Goal: Task Accomplishment & Management: Complete application form

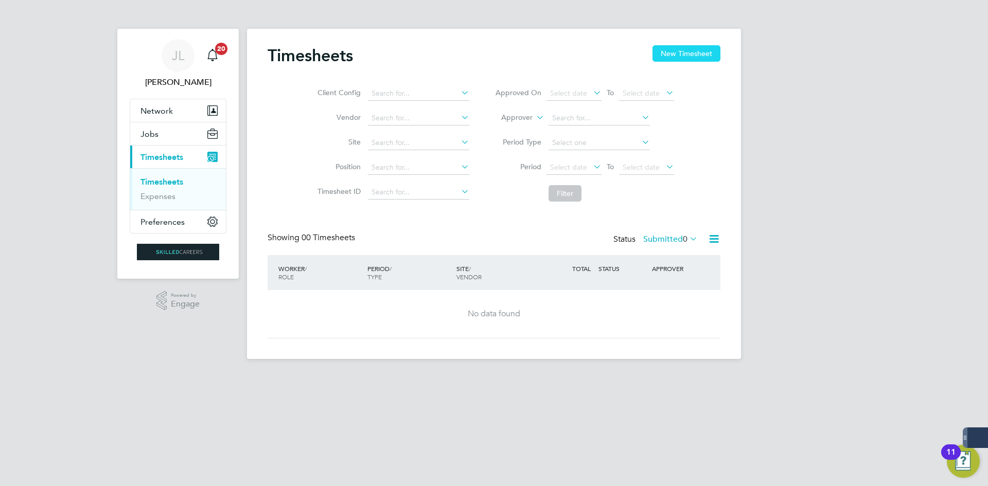
click at [703, 48] on button "New Timesheet" at bounding box center [687, 53] width 68 height 16
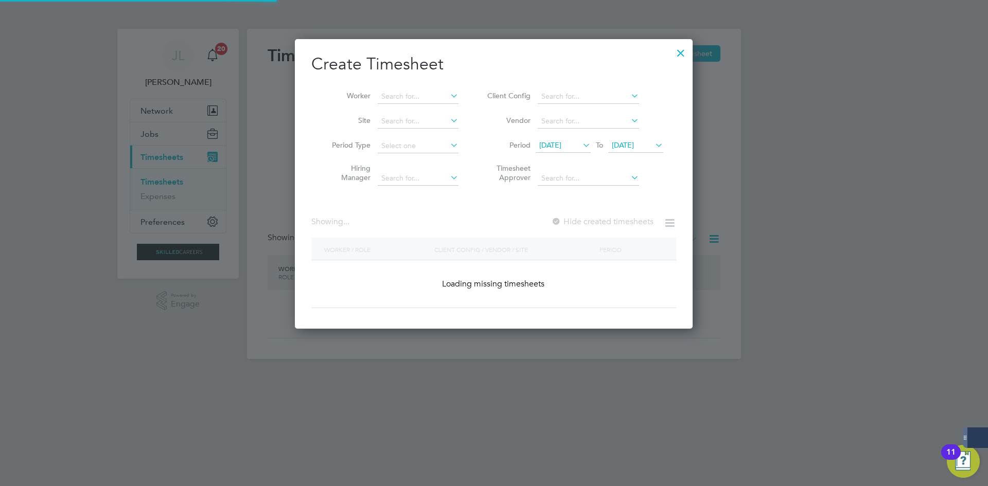
scroll to position [290, 398]
click at [412, 91] on input at bounding box center [418, 97] width 81 height 14
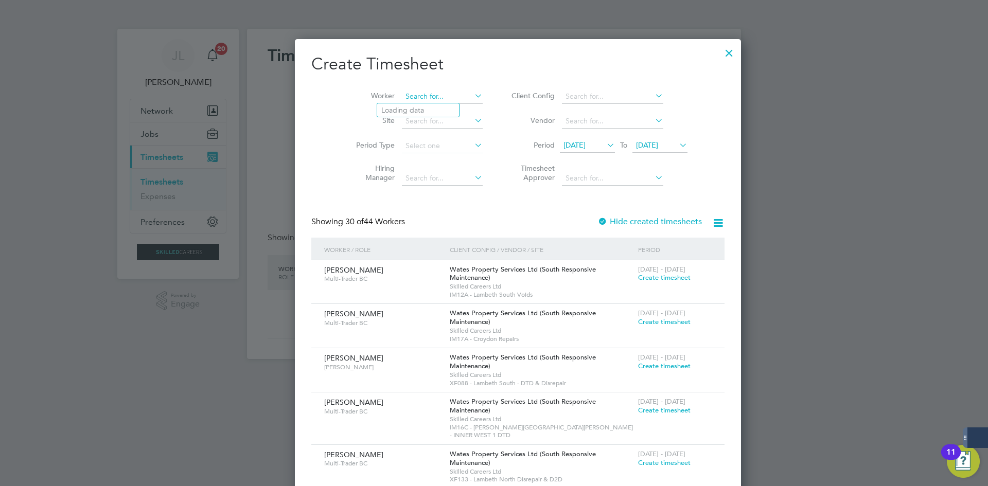
scroll to position [1741, 398]
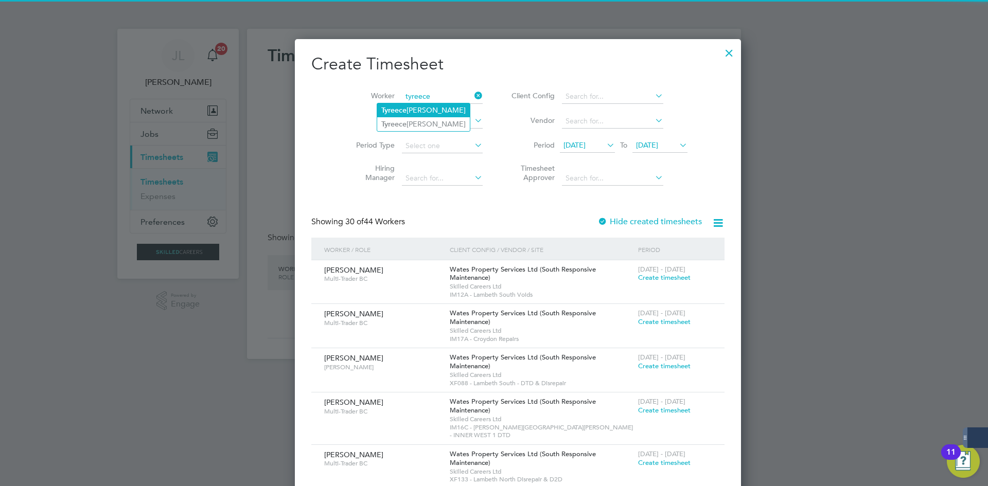
click at [454, 107] on li "[PERSON_NAME]" at bounding box center [423, 110] width 93 height 14
type input "[PERSON_NAME]"
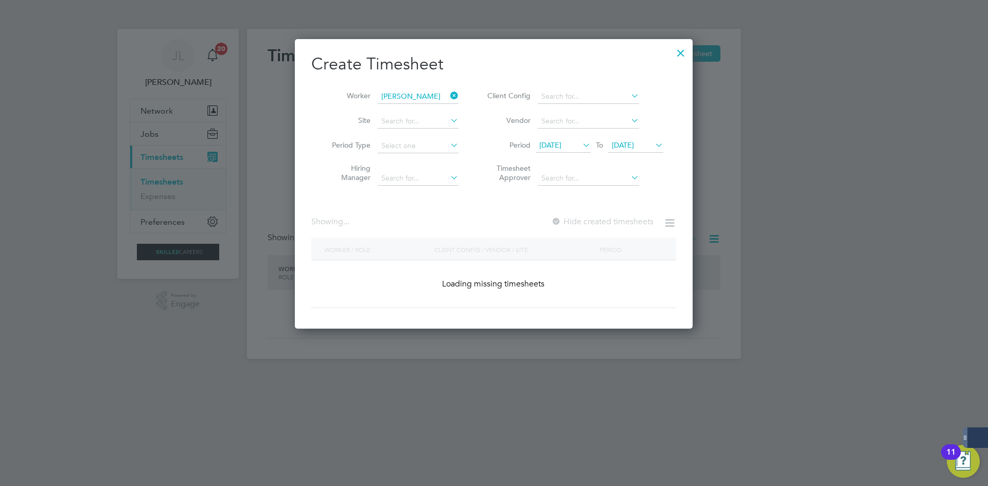
scroll to position [287, 398]
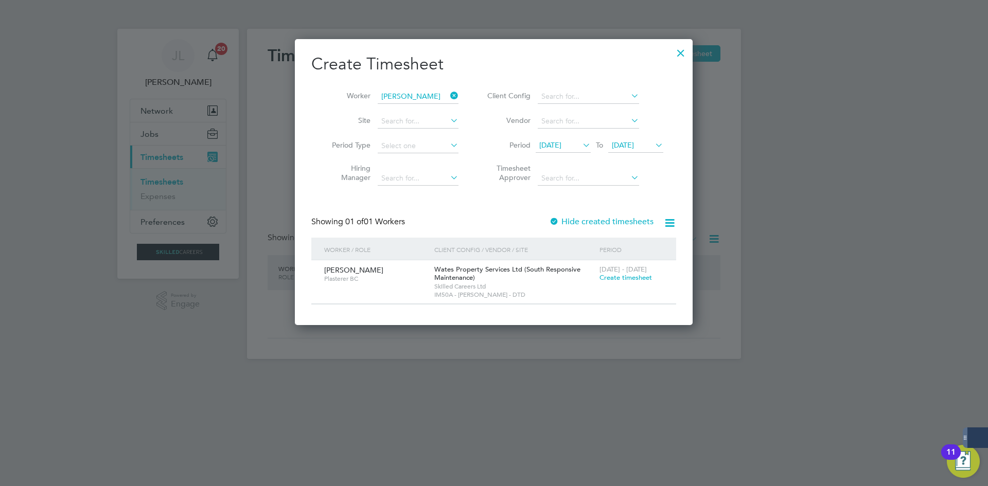
click at [624, 225] on label "Hide created timesheets" at bounding box center [601, 222] width 105 height 10
click at [681, 54] on div at bounding box center [681, 50] width 19 height 19
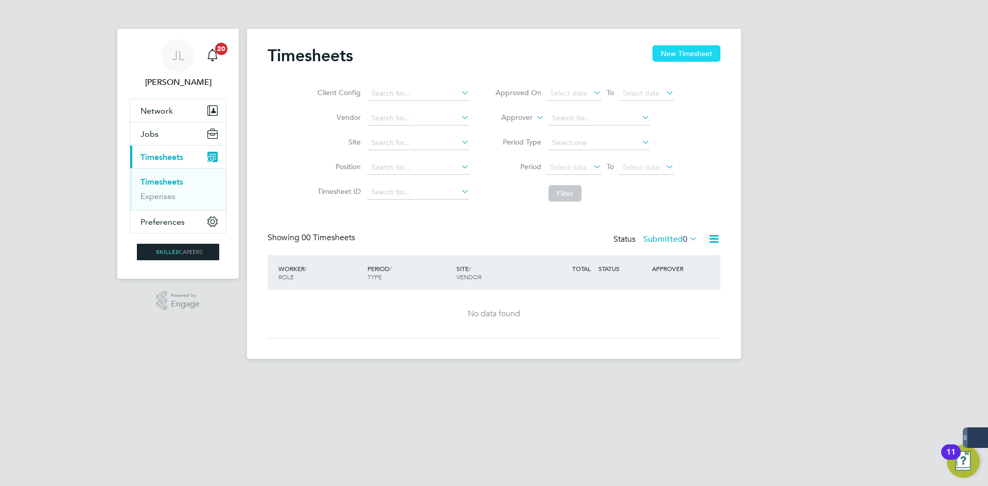
click at [677, 47] on button "New Timesheet" at bounding box center [687, 53] width 68 height 16
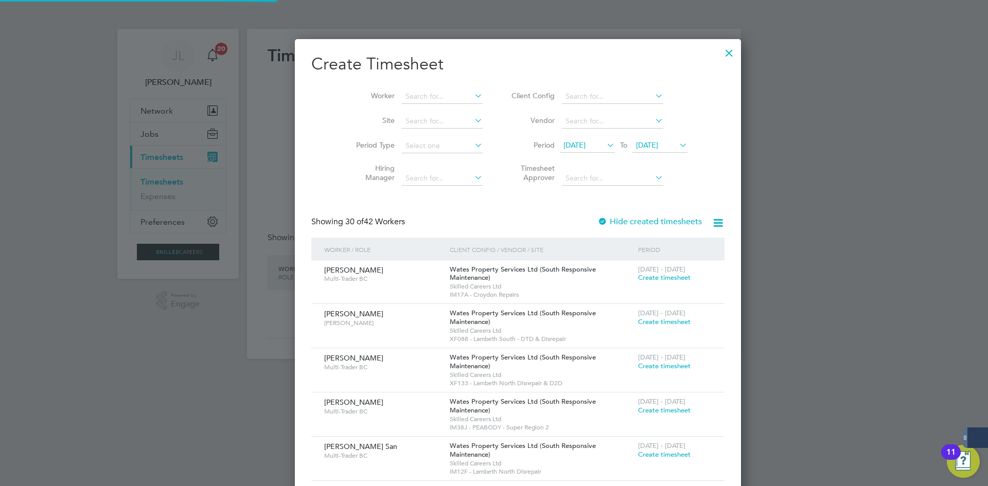
scroll to position [1758, 398]
drag, startPoint x: 438, startPoint y: 93, endPoint x: 428, endPoint y: 97, distance: 9.9
click at [437, 101] on input at bounding box center [442, 97] width 81 height 14
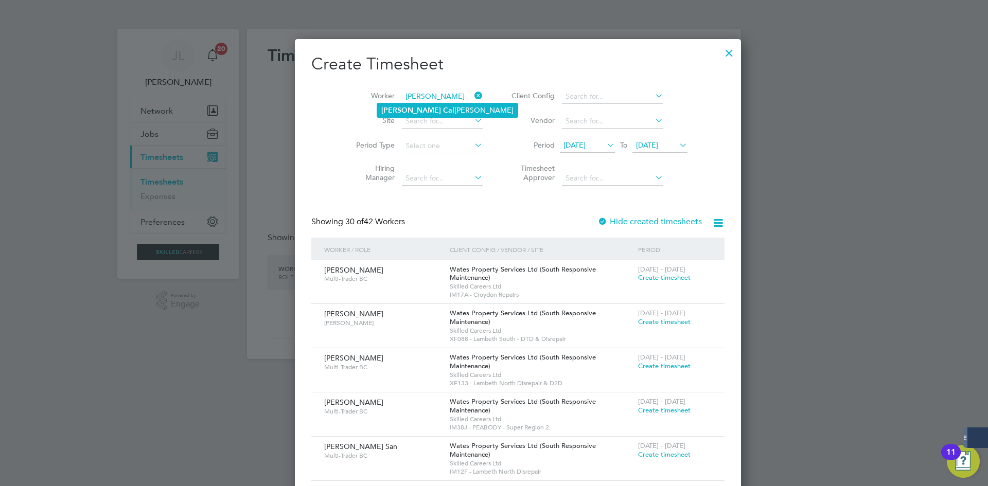
click at [430, 108] on li "[PERSON_NAME] [PERSON_NAME]" at bounding box center [447, 110] width 141 height 14
type input "[PERSON_NAME]"
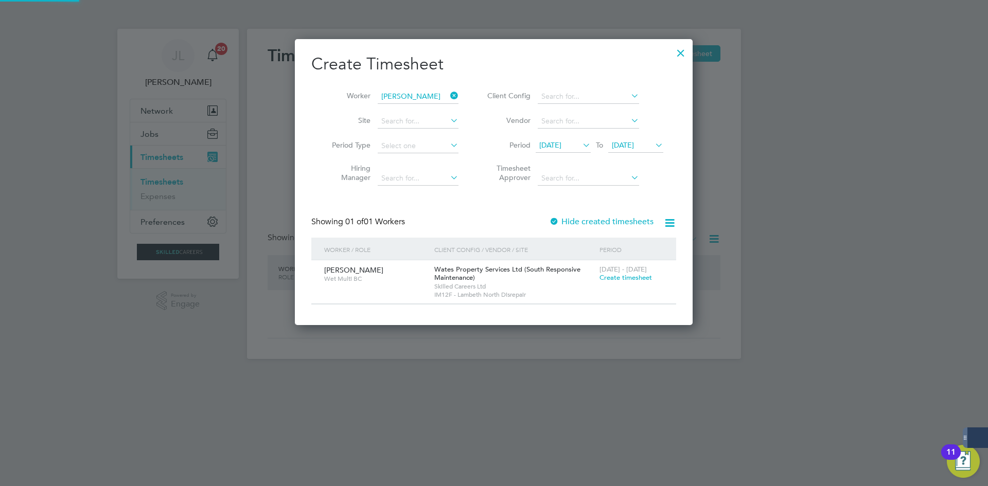
scroll to position [287, 398]
click at [562, 143] on span "[DATE]" at bounding box center [550, 145] width 22 height 9
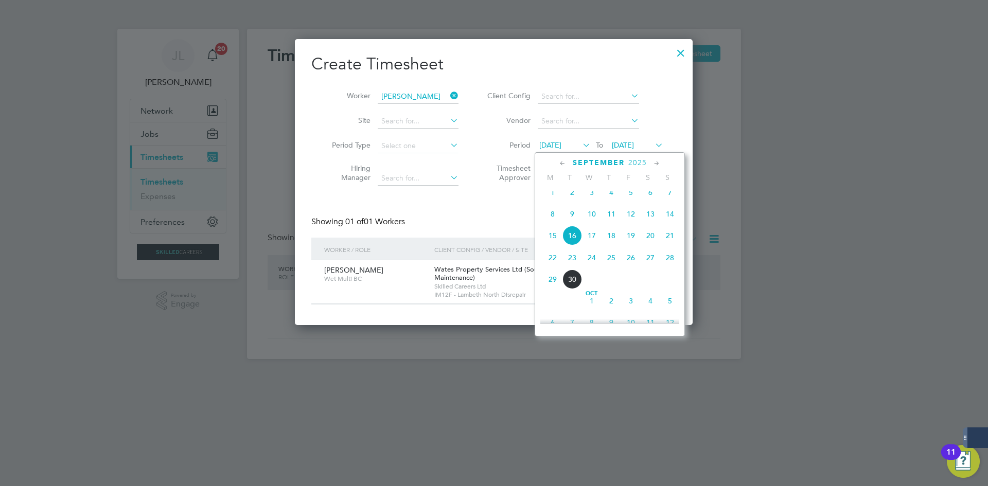
click at [570, 224] on span "9" at bounding box center [573, 214] width 20 height 20
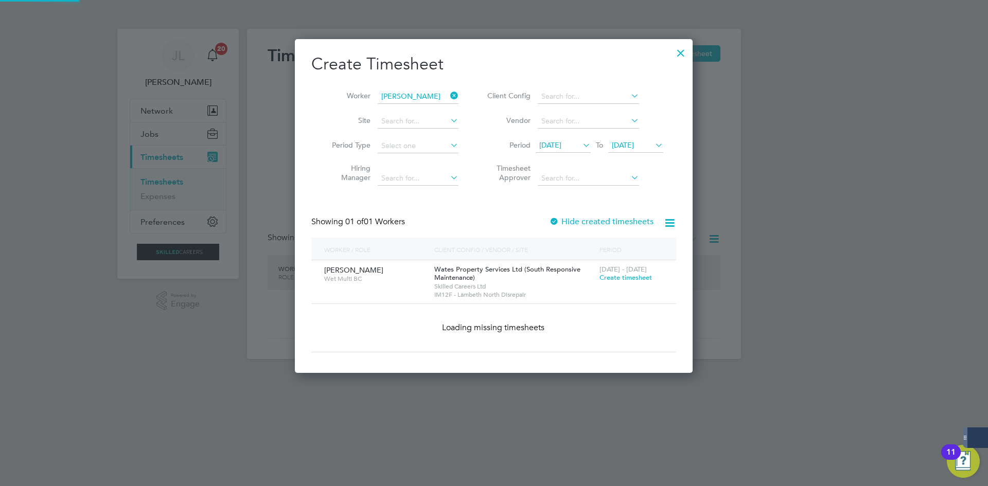
scroll to position [287, 398]
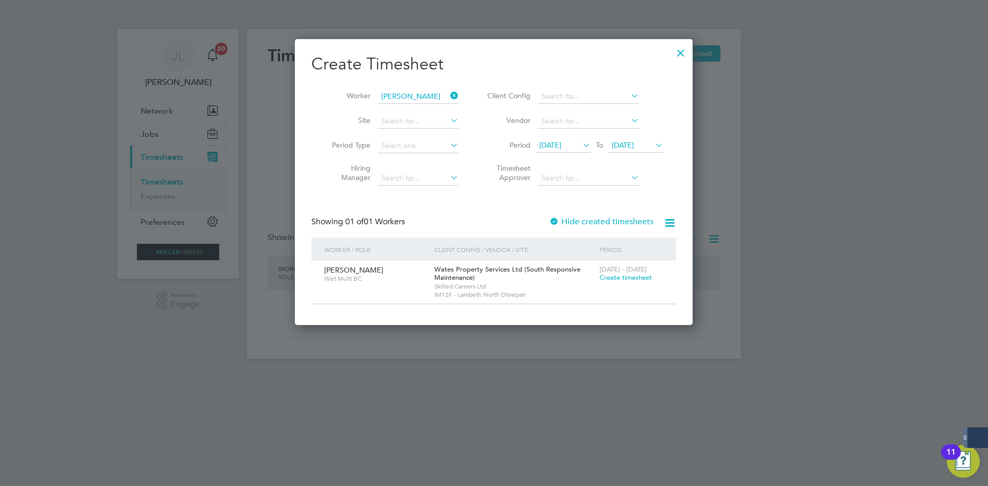
click at [625, 227] on div "Hide created timesheets" at bounding box center [602, 222] width 107 height 11
click at [623, 221] on label "Hide created timesheets" at bounding box center [601, 222] width 105 height 10
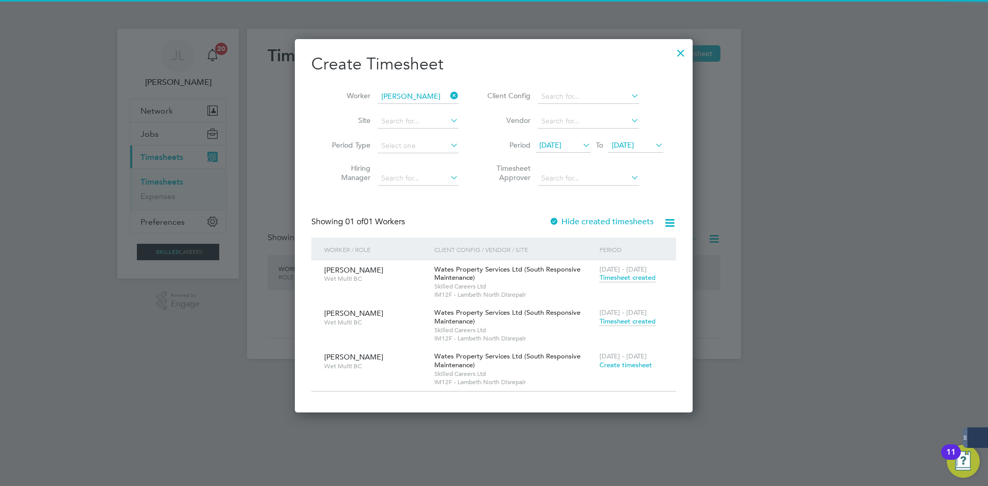
scroll to position [374, 398]
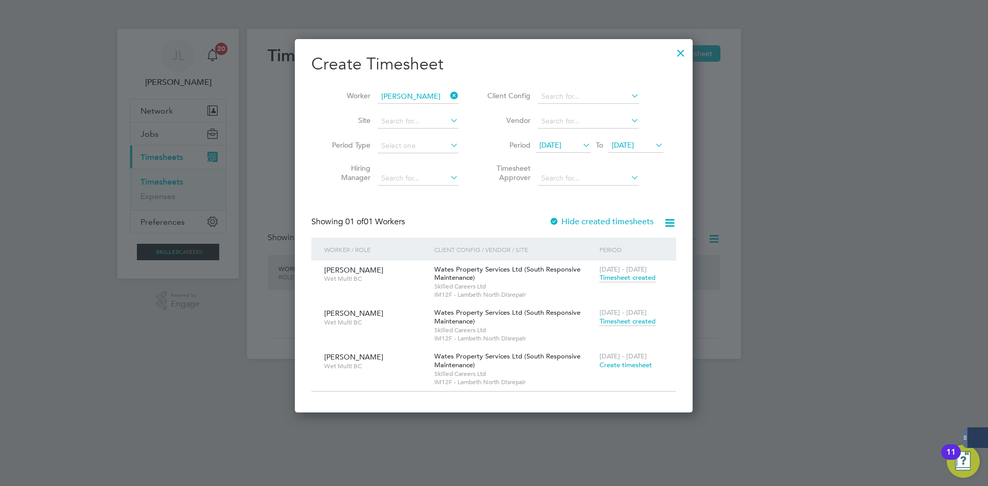
click at [448, 96] on icon at bounding box center [448, 96] width 0 height 14
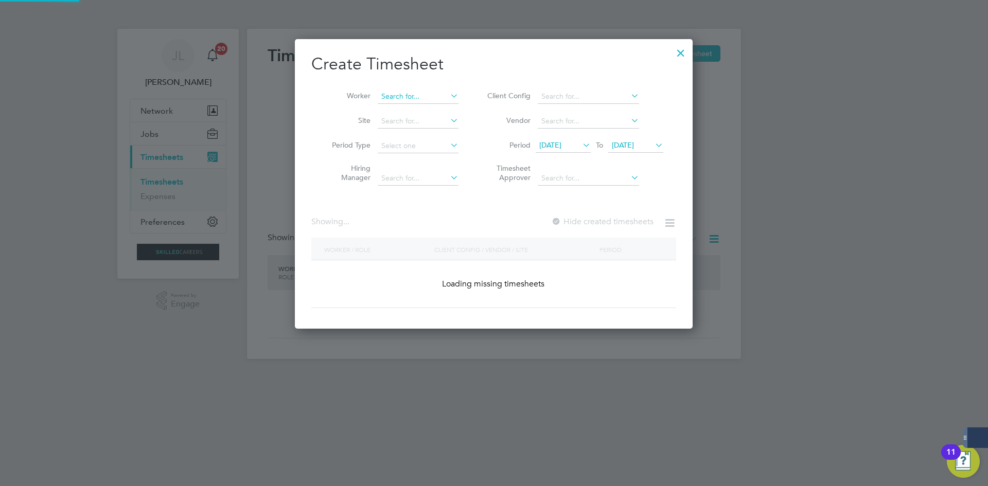
scroll to position [290, 398]
click at [394, 95] on input at bounding box center [418, 97] width 81 height 14
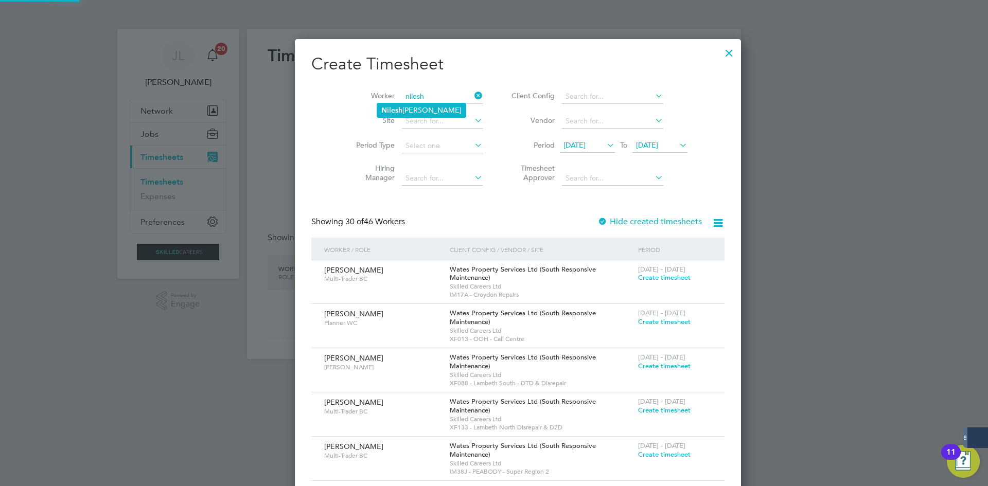
click at [416, 111] on li "[PERSON_NAME]" at bounding box center [421, 110] width 89 height 14
type input "[PERSON_NAME]"
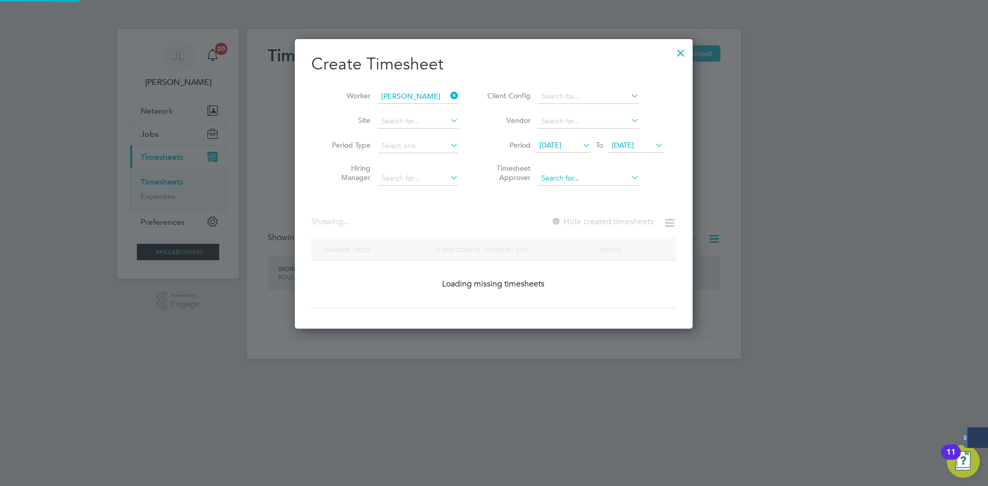
scroll to position [290, 398]
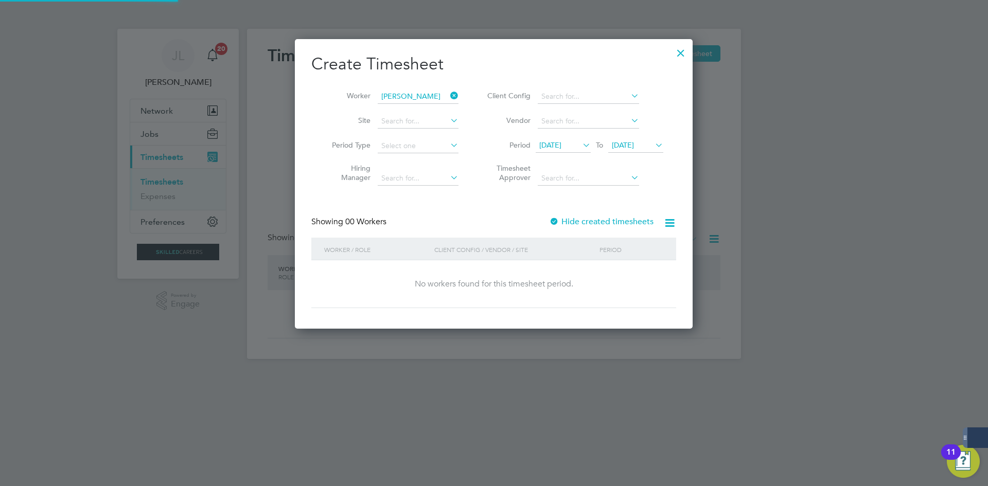
click at [596, 212] on div "Create Timesheet Worker [PERSON_NAME] Site Period Type Hiring Manager Client Co…" at bounding box center [493, 181] width 365 height 255
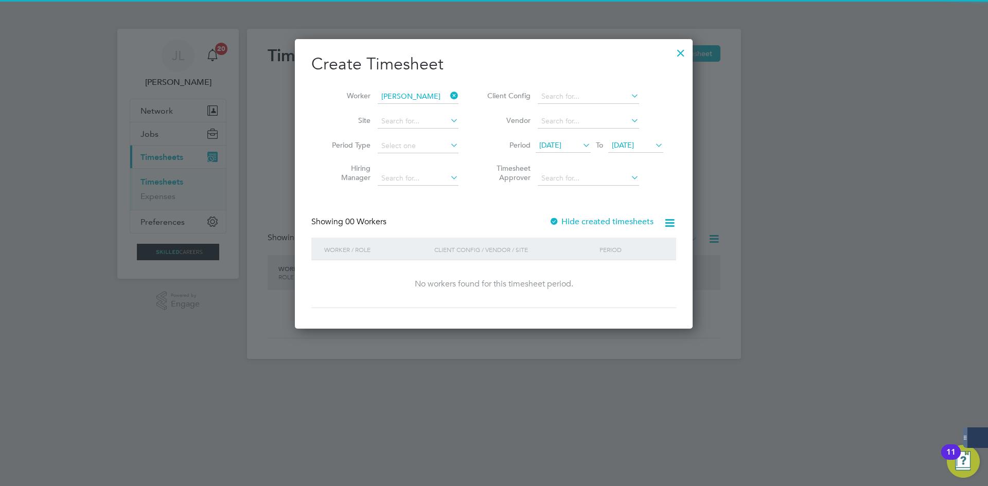
click at [598, 219] on label "Hide created timesheets" at bounding box center [601, 222] width 105 height 10
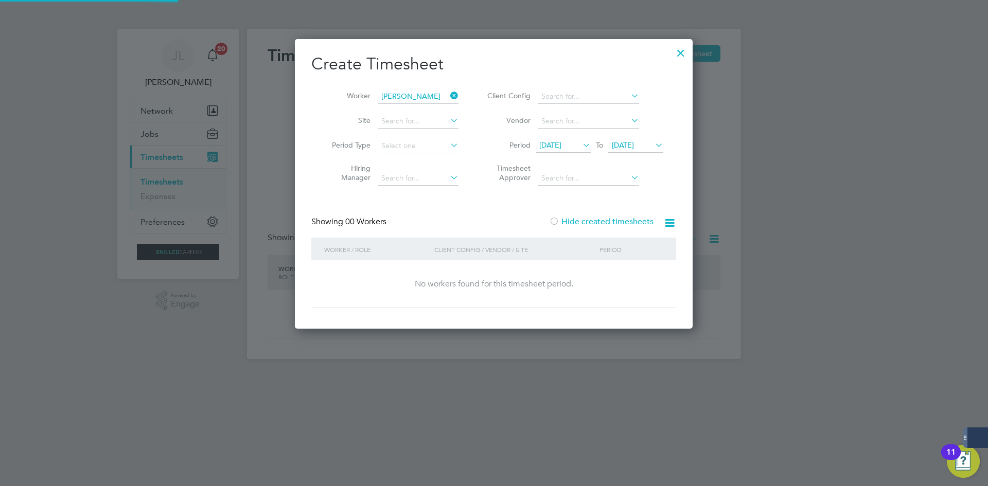
scroll to position [5, 5]
click at [562, 143] on span "[DATE]" at bounding box center [550, 145] width 22 height 9
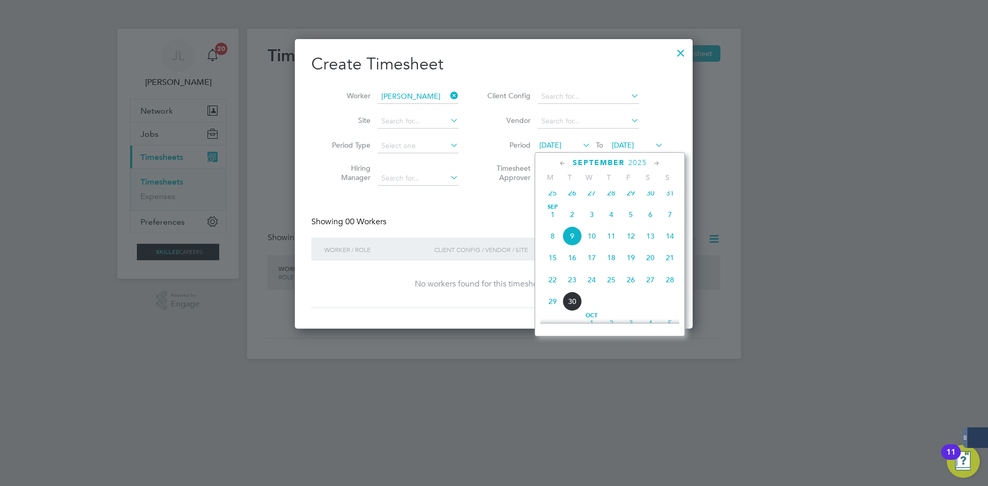
click at [574, 240] on span "9" at bounding box center [573, 237] width 20 height 20
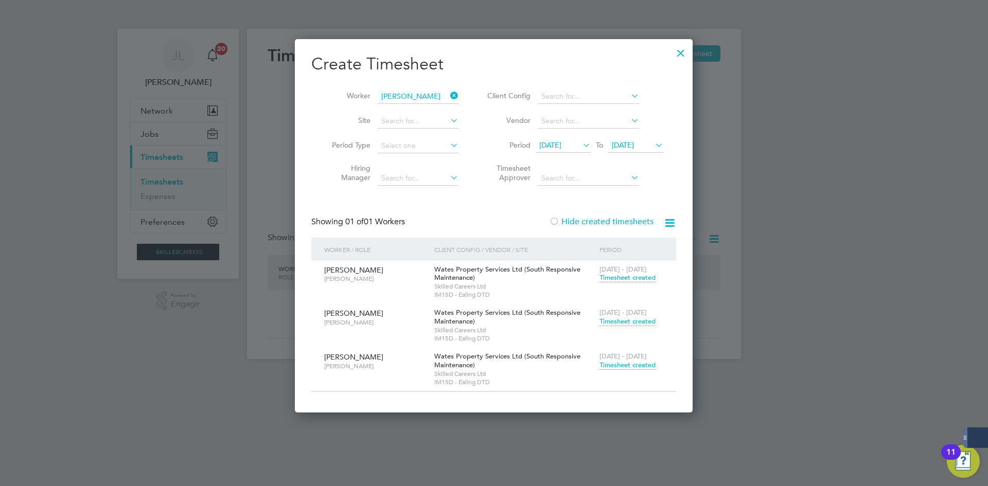
click at [620, 361] on span "Timesheet created" at bounding box center [628, 365] width 56 height 9
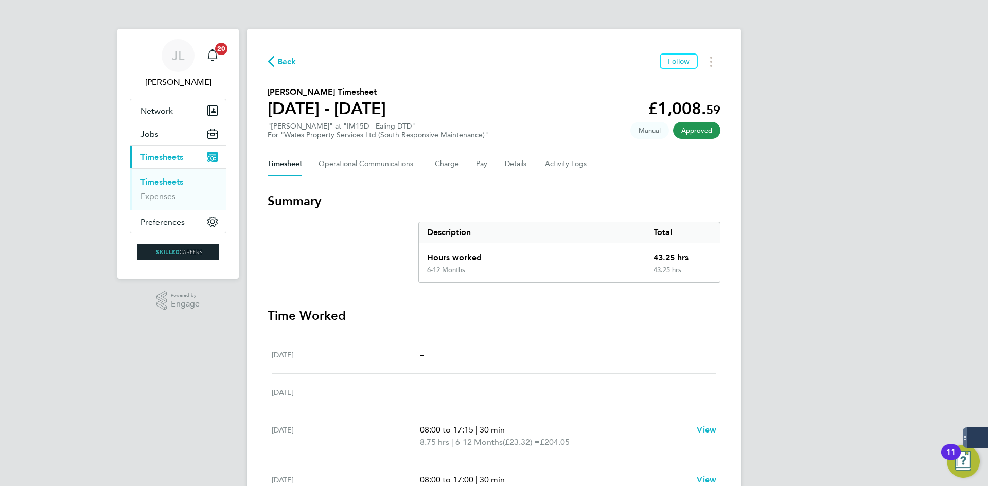
click at [271, 59] on icon "button" at bounding box center [271, 61] width 7 height 11
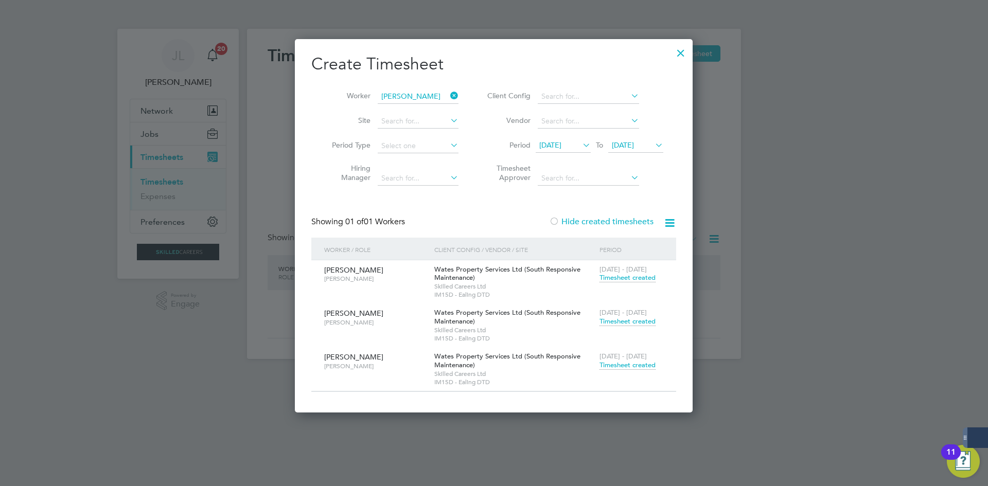
click at [448, 93] on icon at bounding box center [448, 96] width 0 height 14
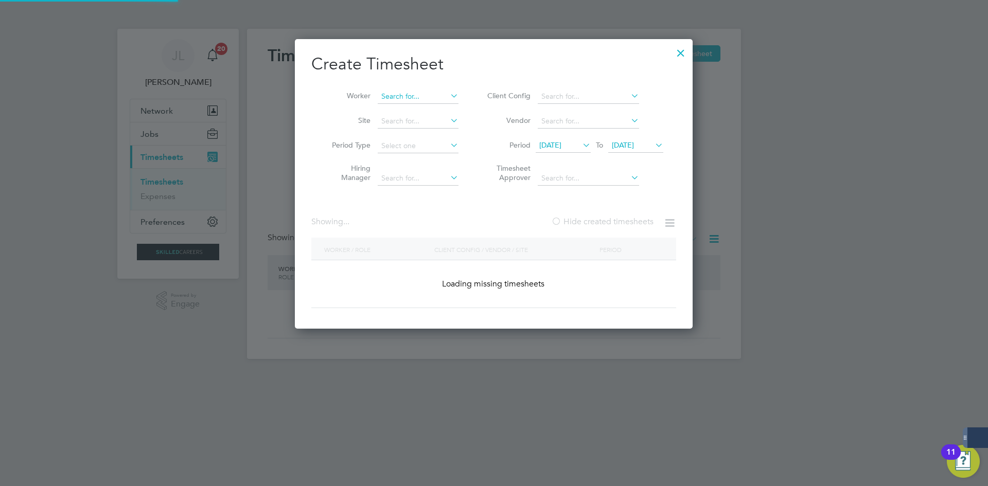
click at [408, 95] on input at bounding box center [418, 97] width 81 height 14
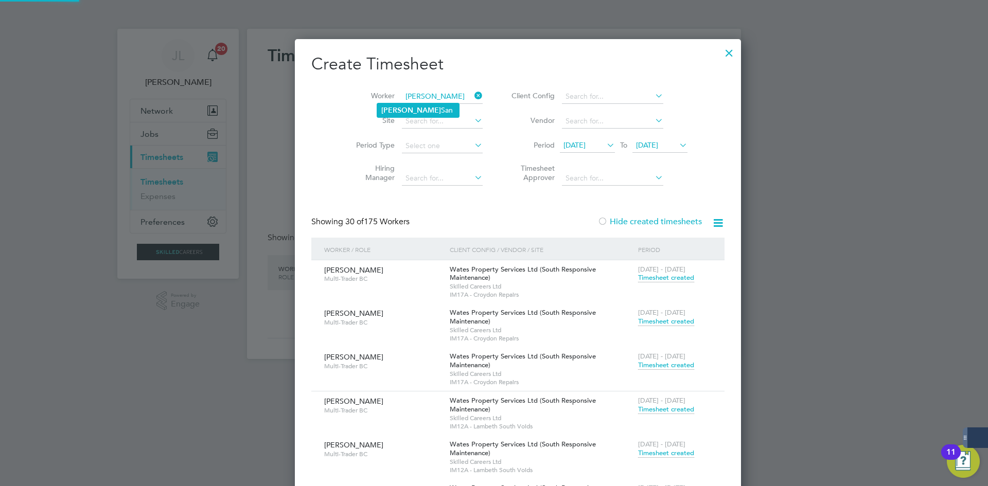
click at [438, 107] on li "[PERSON_NAME] San" at bounding box center [418, 110] width 82 height 14
type input "[PERSON_NAME] San"
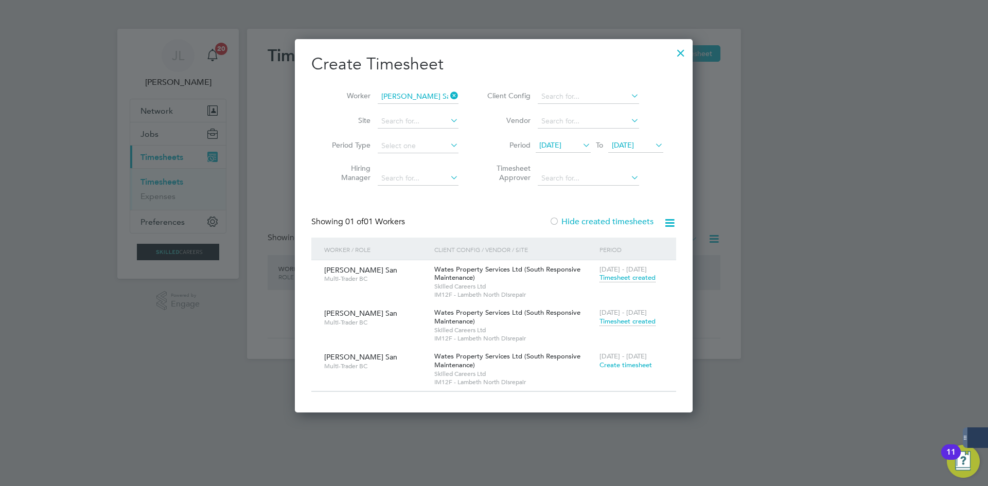
click at [448, 97] on icon at bounding box center [448, 96] width 0 height 14
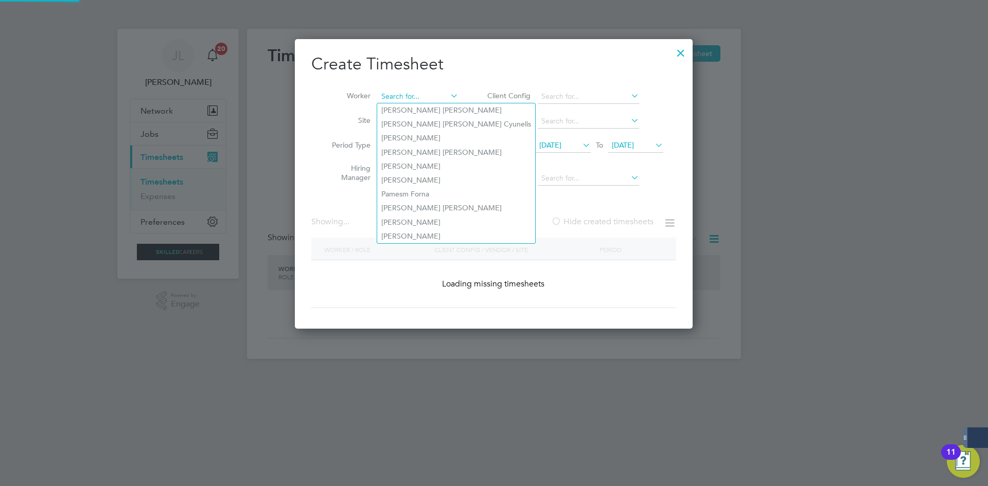
click at [432, 93] on input at bounding box center [418, 97] width 81 height 14
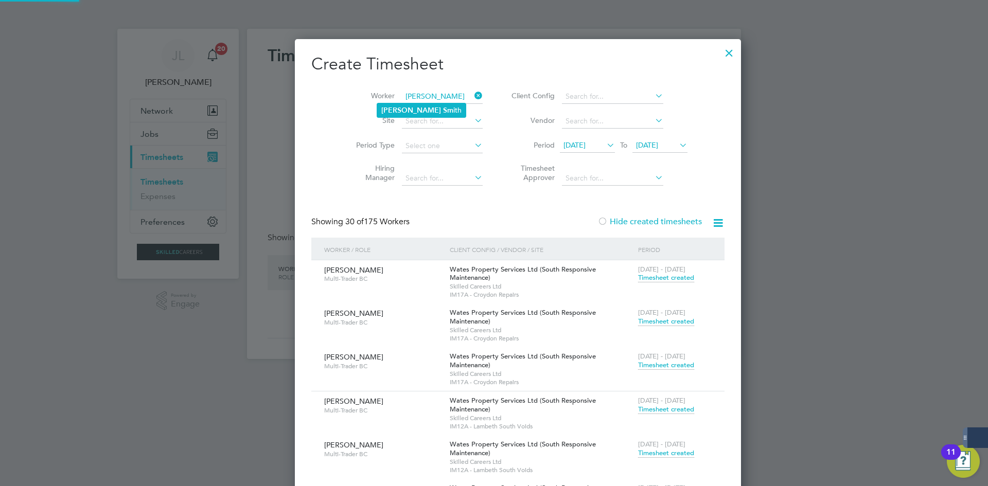
click at [449, 110] on li "[PERSON_NAME] ith" at bounding box center [421, 110] width 89 height 14
type input "[PERSON_NAME]"
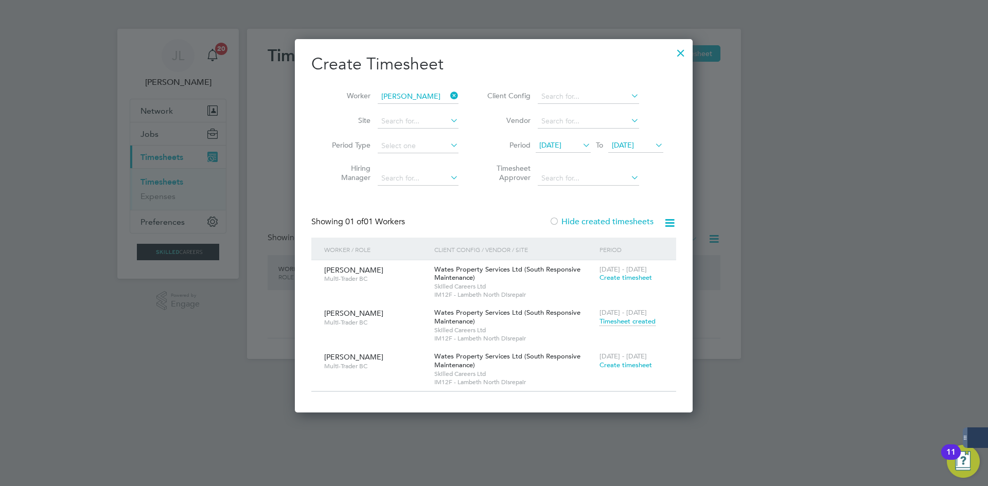
click at [624, 221] on label "Hide created timesheets" at bounding box center [601, 222] width 105 height 10
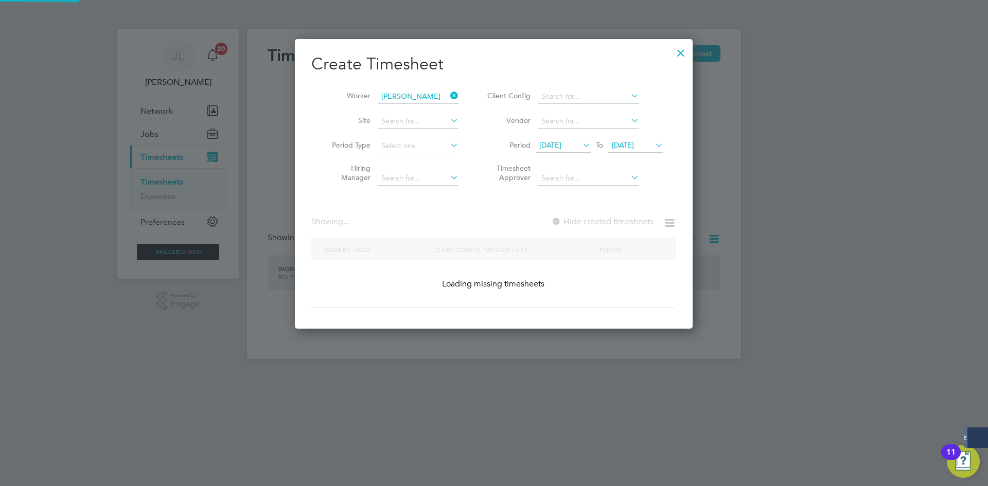
click at [624, 221] on label "Hide created timesheets" at bounding box center [602, 222] width 102 height 10
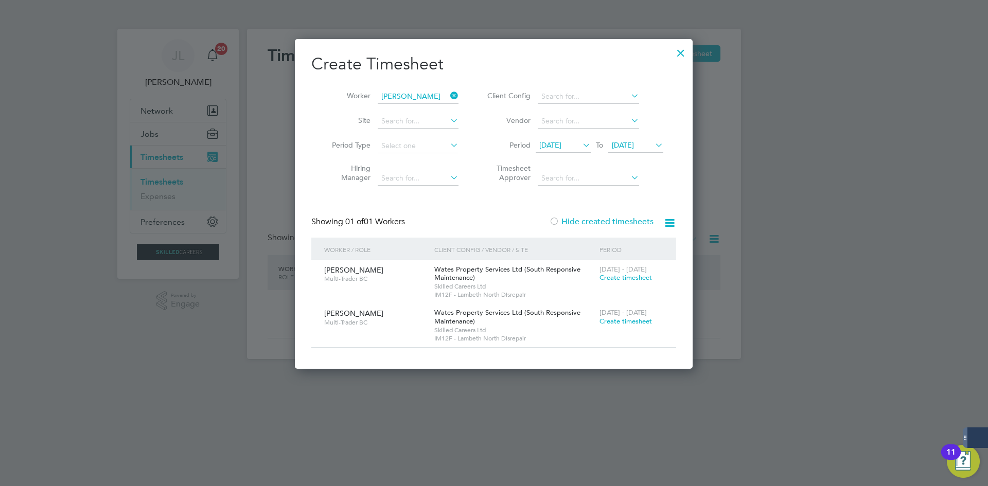
click at [448, 96] on icon at bounding box center [448, 96] width 0 height 14
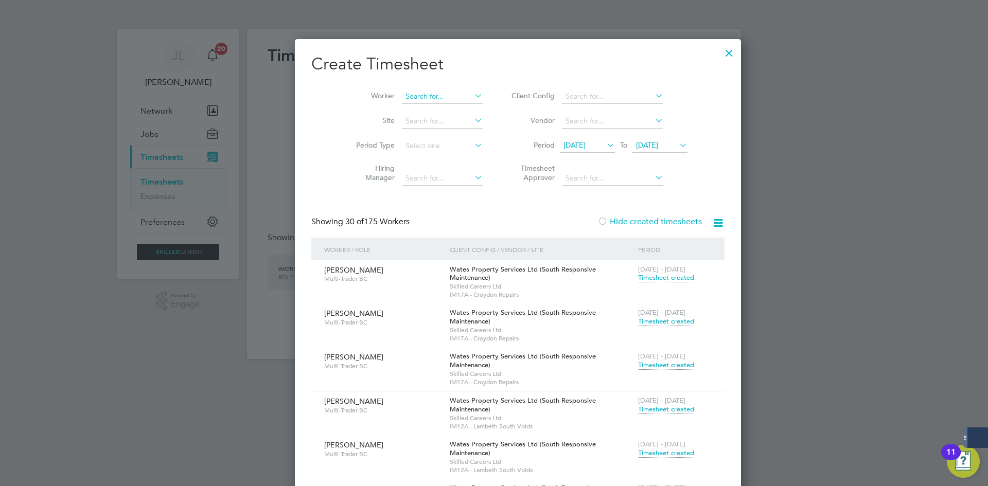
click at [433, 92] on input at bounding box center [442, 97] width 81 height 14
click at [419, 110] on li "[PERSON_NAME]" at bounding box center [423, 110] width 93 height 14
type input "[PERSON_NAME]"
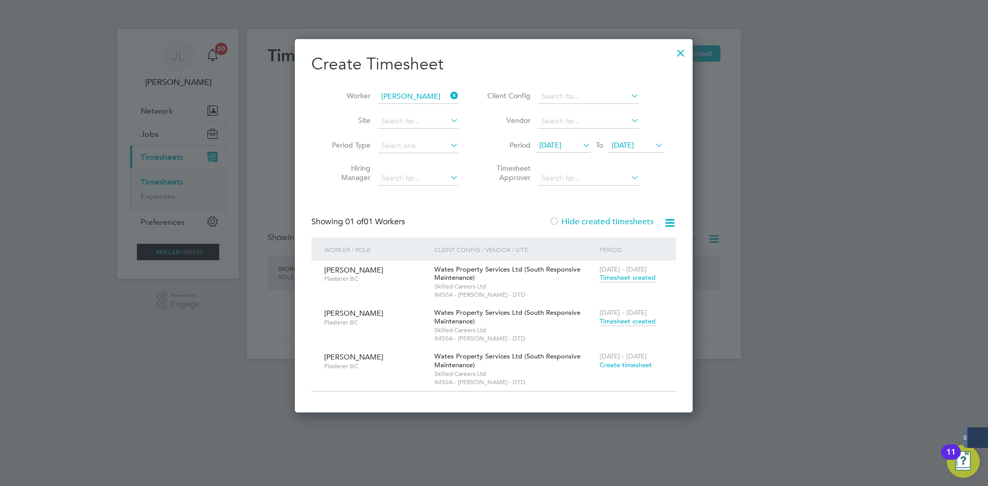
click at [682, 56] on div at bounding box center [681, 50] width 19 height 19
